Goal: Communication & Community: Connect with others

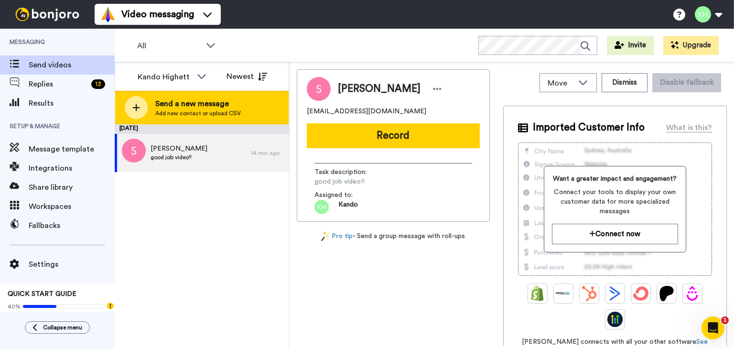
click at [206, 118] on div "Send a new message Add new contact or upload CSV" at bounding box center [201, 107] width 173 height 33
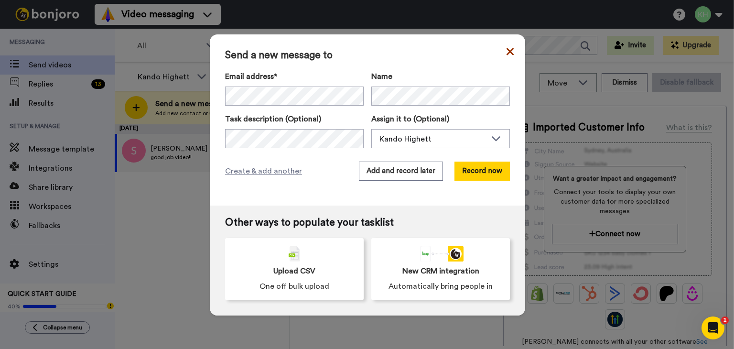
click at [506, 50] on icon at bounding box center [509, 51] width 7 height 11
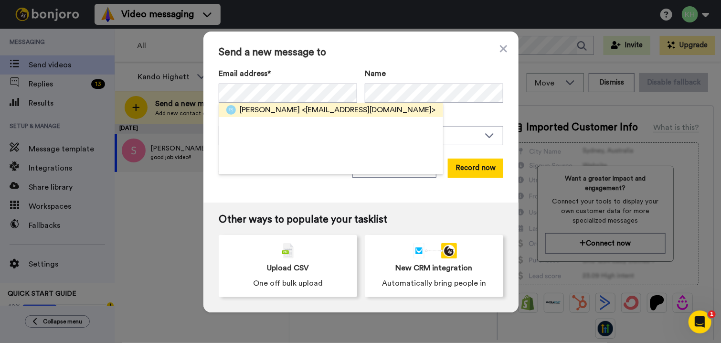
click at [286, 112] on span "[PERSON_NAME]" at bounding box center [270, 109] width 60 height 11
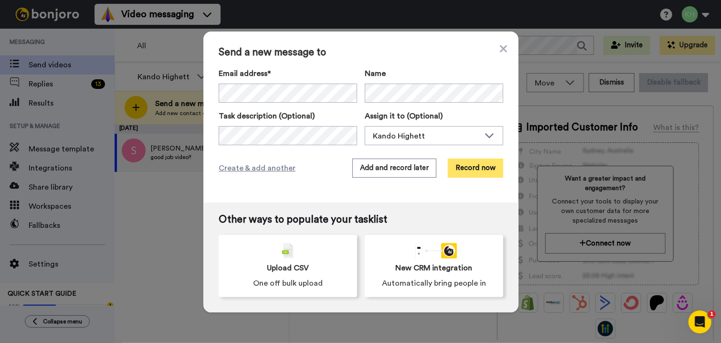
click at [459, 170] on button "Record now" at bounding box center [475, 168] width 55 height 19
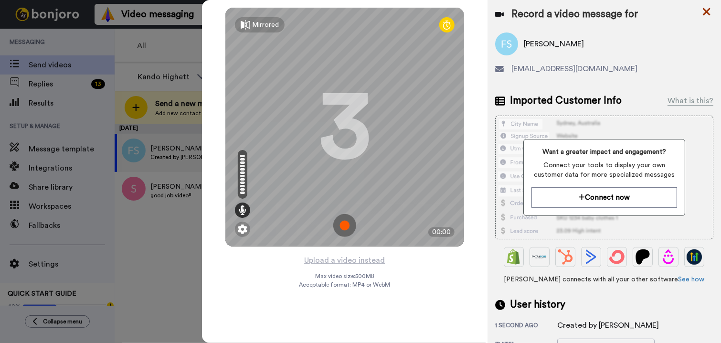
click at [704, 10] on icon at bounding box center [707, 12] width 10 height 12
